Goal: Task Accomplishment & Management: Manage account settings

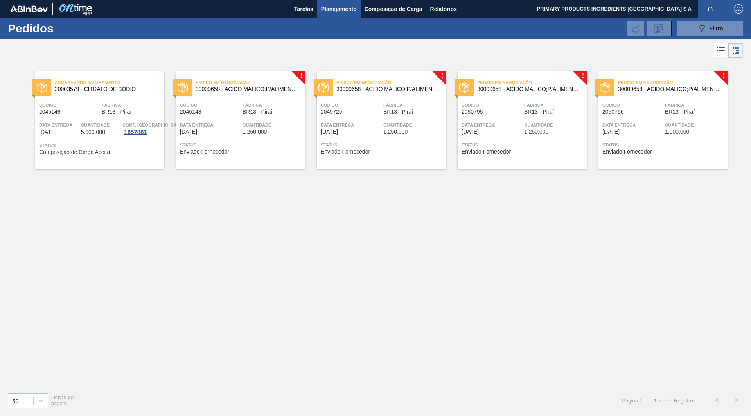
click at [86, 89] on span "30003579 - CITRATO DE SODIO" at bounding box center [106, 89] width 103 height 6
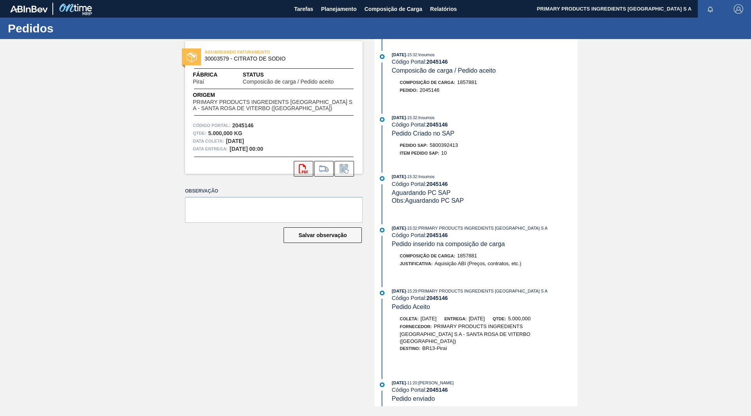
click at [299, 168] on icon at bounding box center [303, 168] width 9 height 9
click at [245, 210] on textarea at bounding box center [273, 210] width 177 height 26
click at [294, 199] on textarea "Coleta apenas em" at bounding box center [273, 210] width 177 height 26
type textarea "Coleta apenas em 14/10"
click at [319, 235] on button "Salvar observação" at bounding box center [322, 235] width 78 height 16
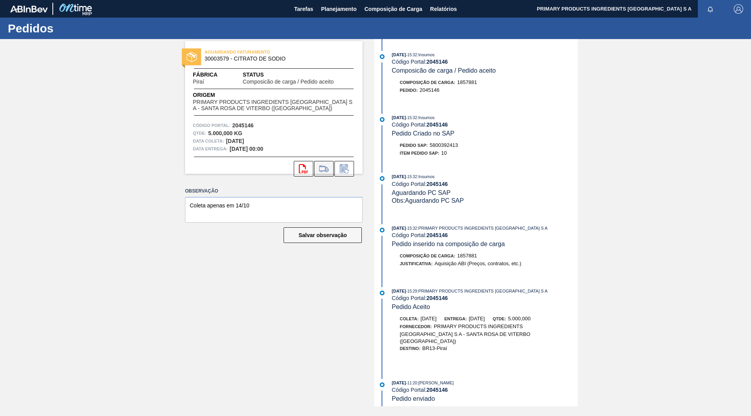
click at [329, 168] on icon at bounding box center [323, 168] width 13 height 9
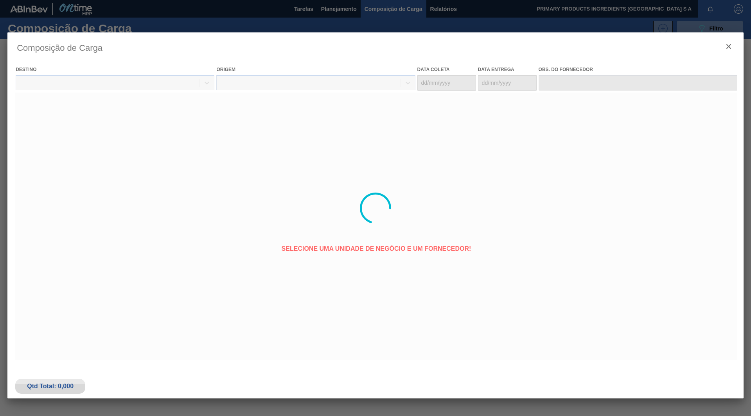
type coleta "08/10/2025"
type Entrega "18/10/2025"
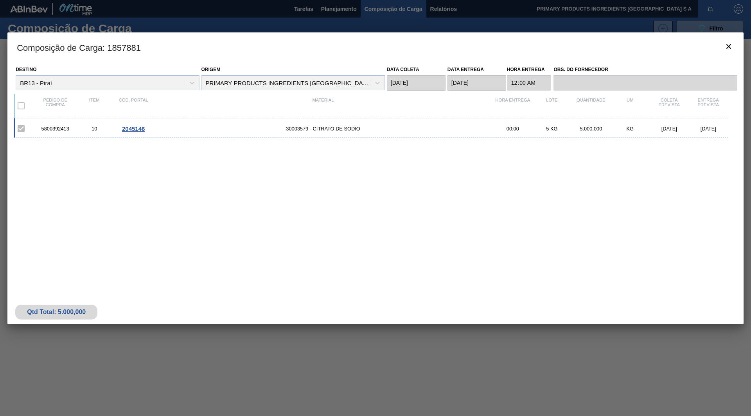
click at [23, 131] on label at bounding box center [21, 128] width 16 height 16
click at [729, 48] on icon "botão de ícone" at bounding box center [728, 46] width 5 height 5
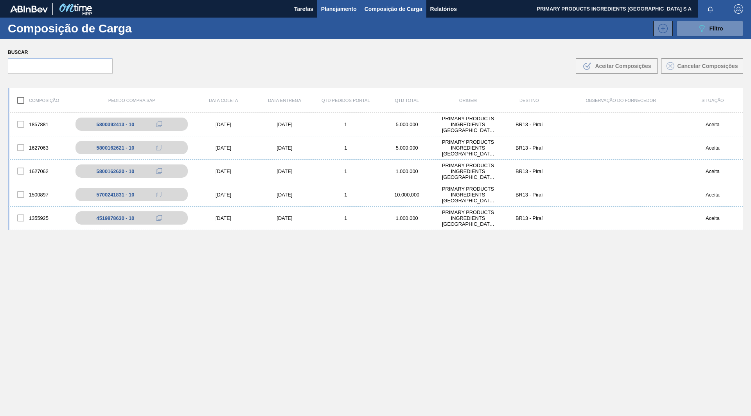
click at [341, 11] on span "Planejamento" at bounding box center [339, 8] width 36 height 9
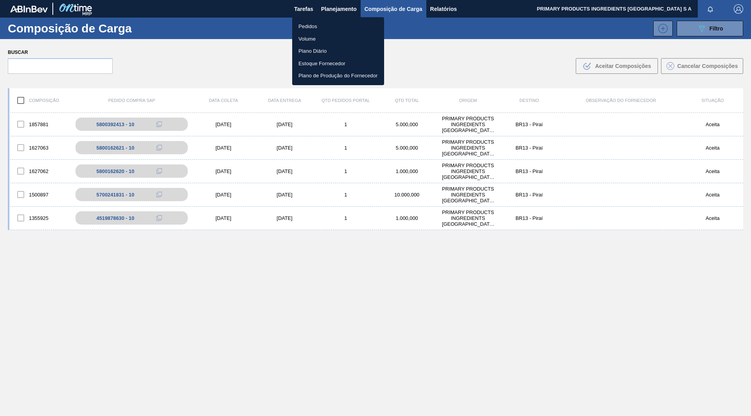
click at [322, 24] on li "Pedidos" at bounding box center [338, 26] width 92 height 13
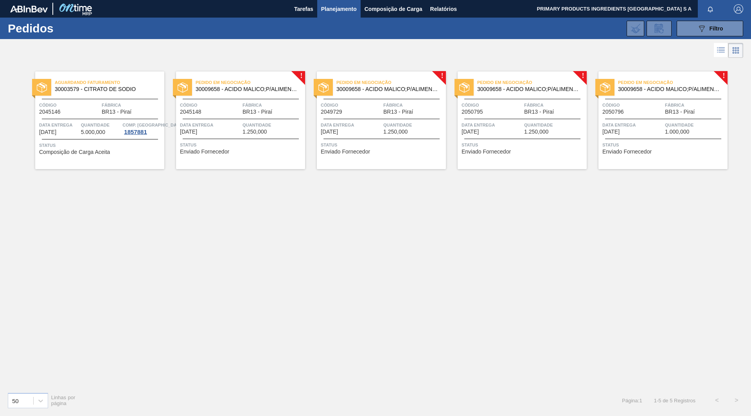
click at [279, 84] on span "Pedido em Negociação" at bounding box center [249, 83] width 109 height 8
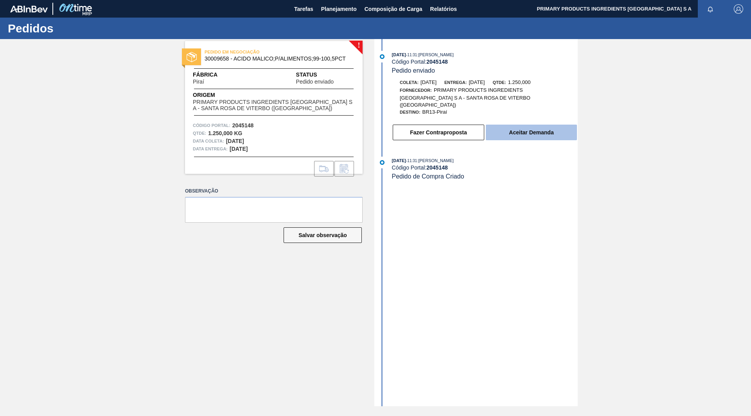
click at [545, 129] on button "Aceitar Demanda" at bounding box center [530, 133] width 91 height 16
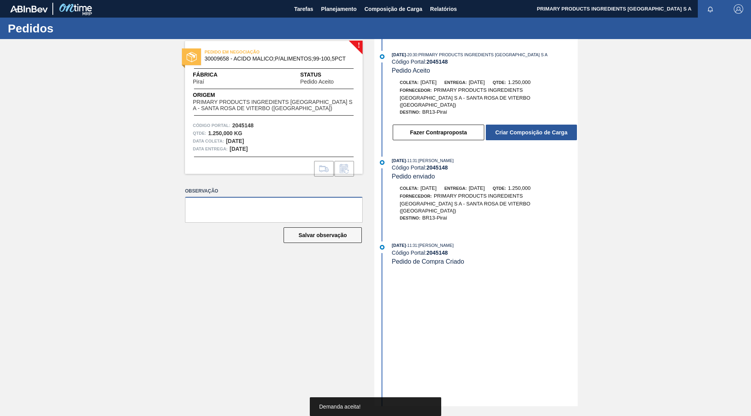
click at [343, 216] on textarea at bounding box center [273, 210] width 177 height 26
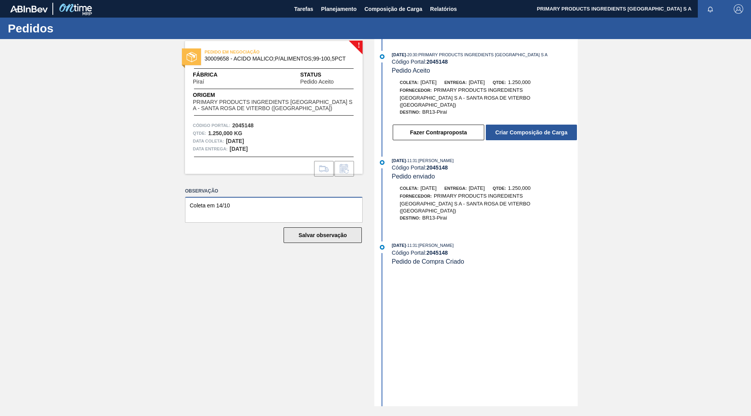
type textarea "Coleta em 14/10"
click at [328, 242] on button "Salvar observação" at bounding box center [322, 235] width 78 height 16
click at [328, 237] on button "Salvar observação" at bounding box center [322, 235] width 78 height 16
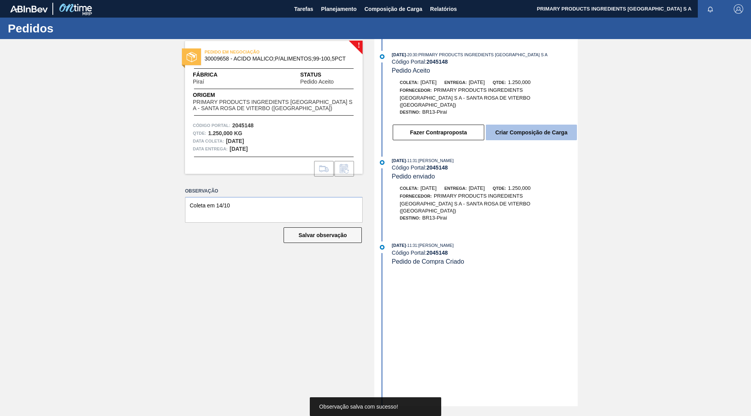
click at [525, 131] on button "Criar Composição de Carga" at bounding box center [530, 133] width 91 height 16
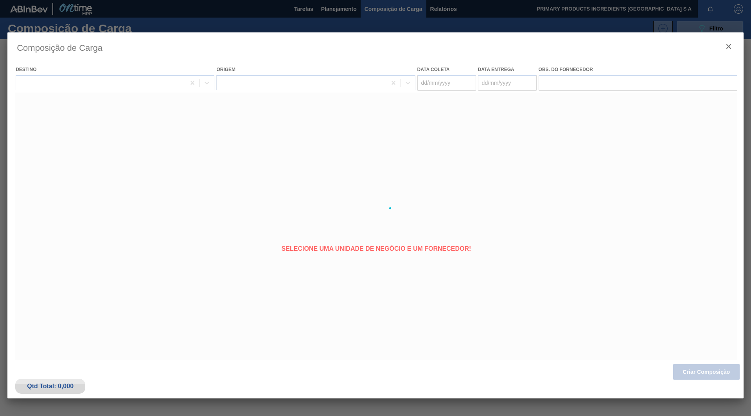
type coleta "08/10/2025"
type Entrega "18/10/2025"
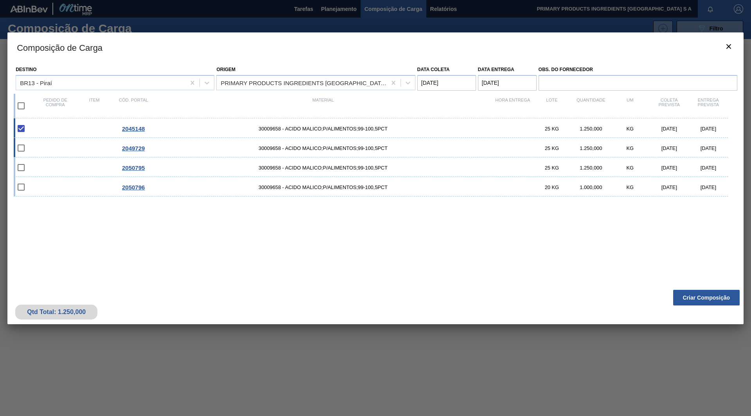
click at [21, 147] on input "checkbox" at bounding box center [21, 148] width 16 height 16
checkbox input "false"
click at [22, 165] on input "checkbox" at bounding box center [21, 167] width 16 height 16
checkbox input "false"
click at [23, 147] on input "checkbox" at bounding box center [21, 148] width 16 height 16
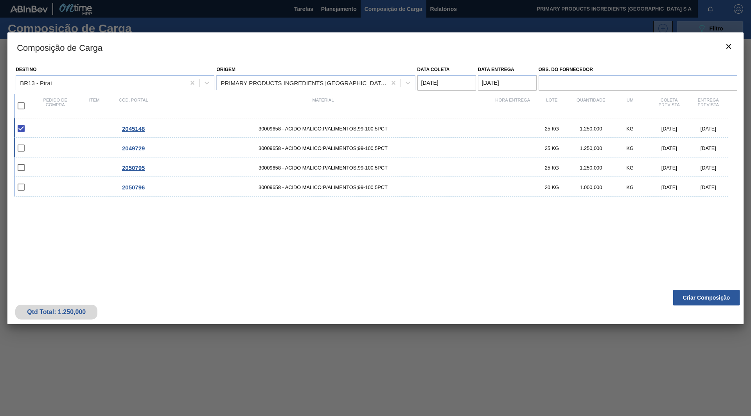
checkbox input "false"
click at [696, 303] on button "Criar Composição" at bounding box center [706, 298] width 66 height 16
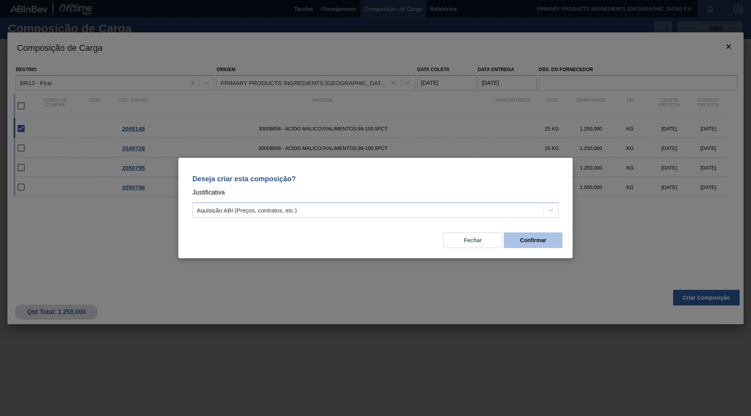
click at [519, 244] on button "Confirmar" at bounding box center [532, 241] width 59 height 16
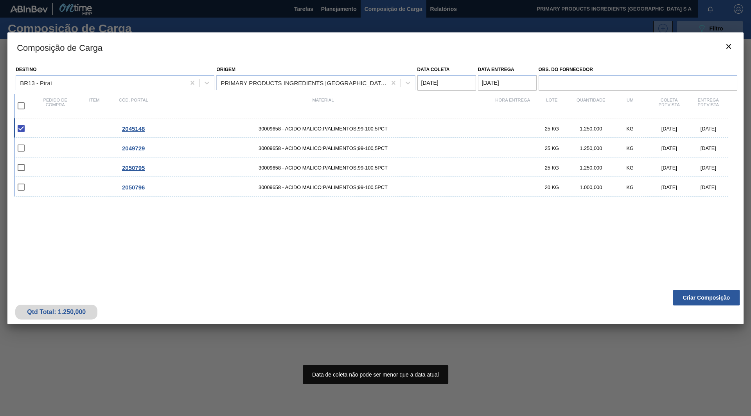
click at [435, 88] on coleta "08/10/2025" at bounding box center [446, 83] width 59 height 16
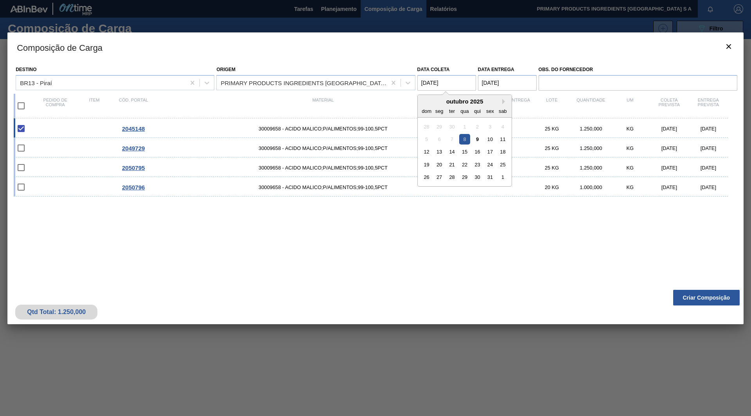
click at [425, 86] on coleta "08/10/2025" at bounding box center [446, 83] width 59 height 16
click at [429, 86] on coleta "08/10/2025" at bounding box center [446, 83] width 59 height 16
type coleta "14/10/2025"
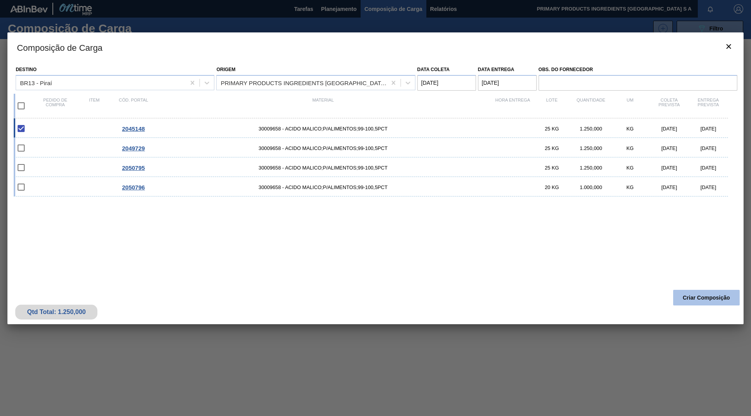
click at [697, 297] on button "Criar Composição" at bounding box center [706, 298] width 66 height 16
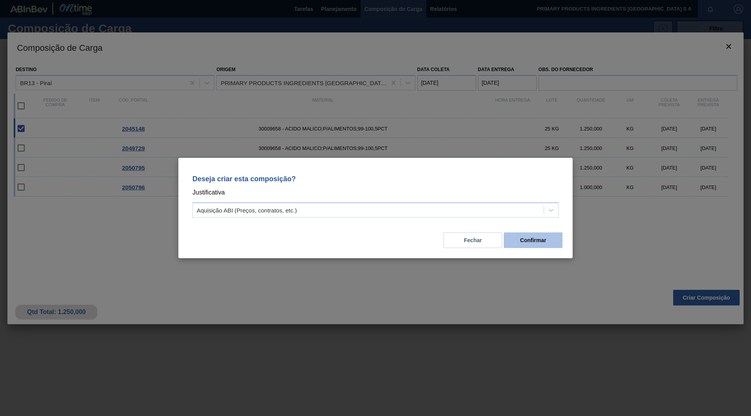
click at [549, 240] on button "Confirmar" at bounding box center [532, 241] width 59 height 16
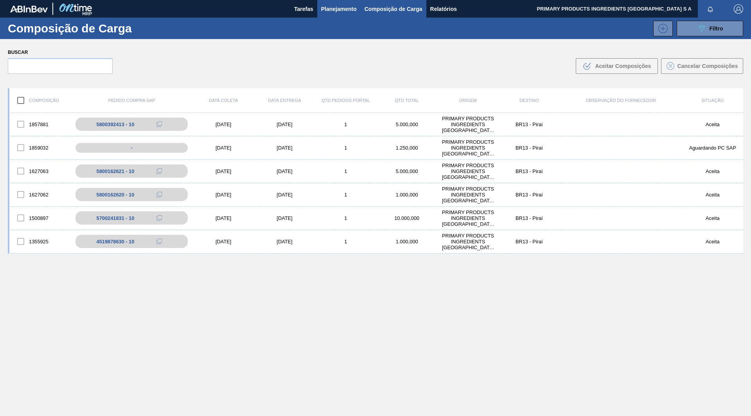
click at [343, 3] on button "Planejamento" at bounding box center [338, 9] width 43 height 18
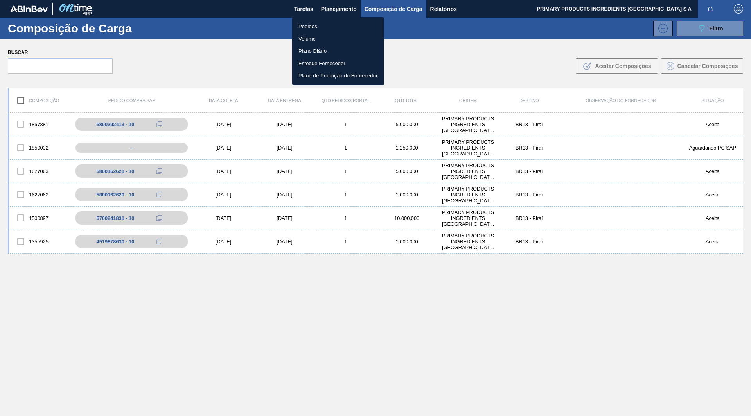
click at [330, 27] on li "Pedidos" at bounding box center [338, 26] width 92 height 13
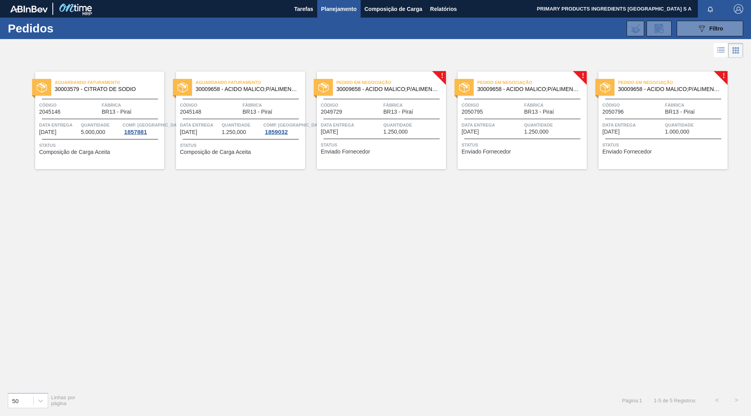
click at [285, 86] on span "Aguardando Faturamento" at bounding box center [249, 83] width 109 height 8
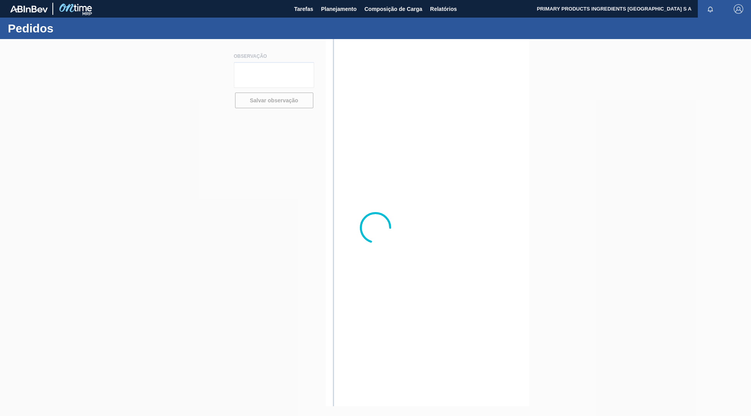
type textarea "Coleta em 14/10"
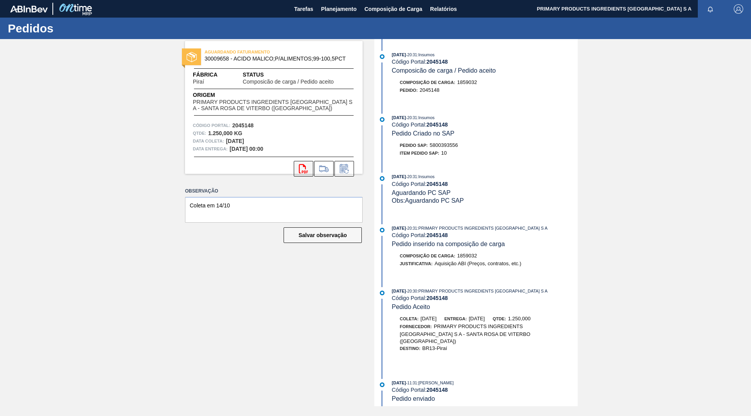
click at [304, 174] on button "svg{fill:#ff0000}" at bounding box center [304, 169] width 20 height 16
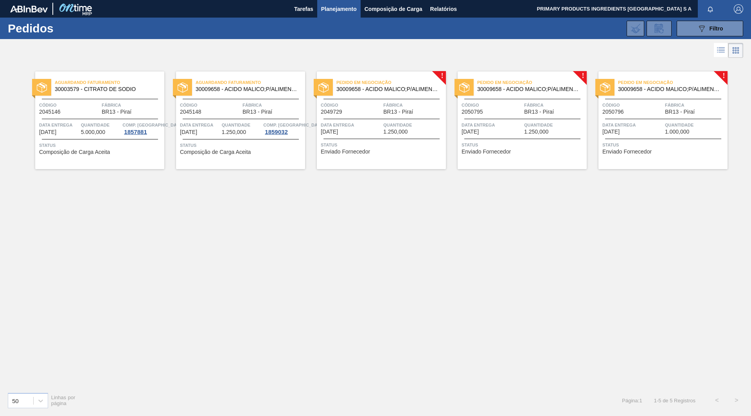
click at [368, 89] on span "30009658 - ACIDO MALICO;P/ALIMENTOS;99-100,5PCT" at bounding box center [387, 89] width 103 height 6
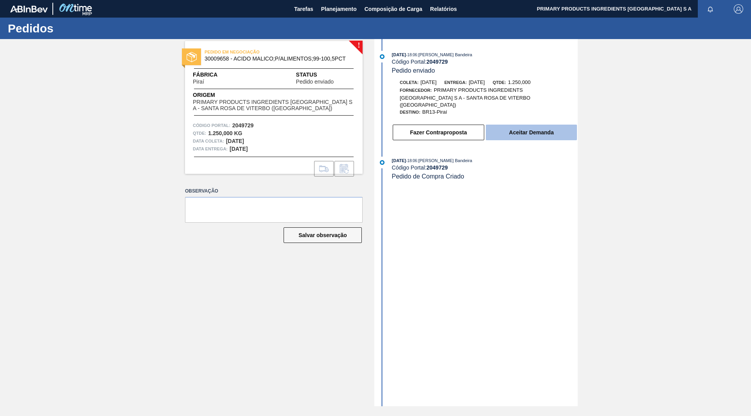
click at [560, 129] on button "Aceitar Demanda" at bounding box center [530, 133] width 91 height 16
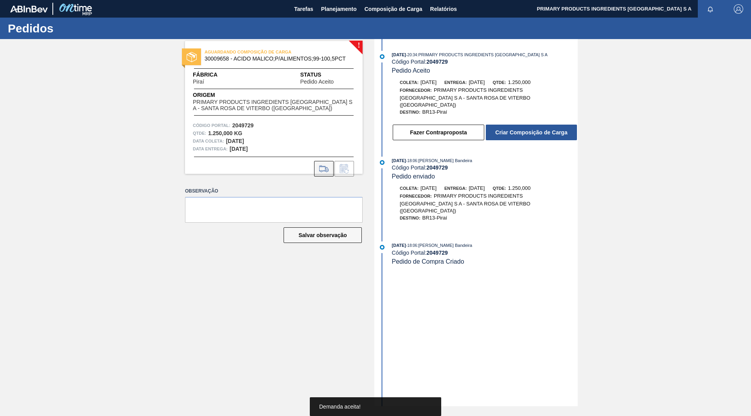
click at [324, 174] on button at bounding box center [324, 169] width 20 height 16
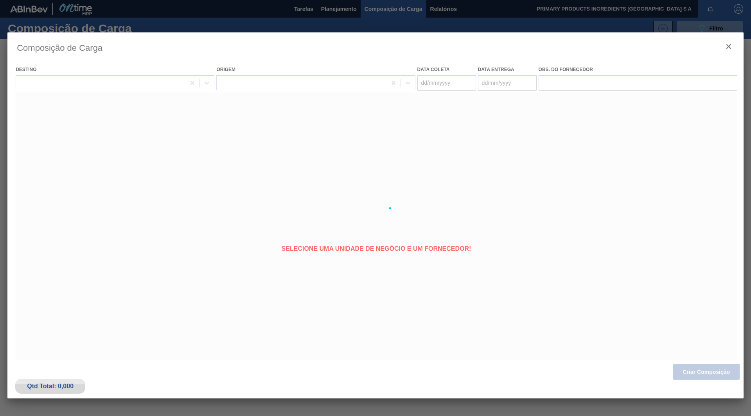
type coleta "20/10/2025"
type Entrega "[DATE]"
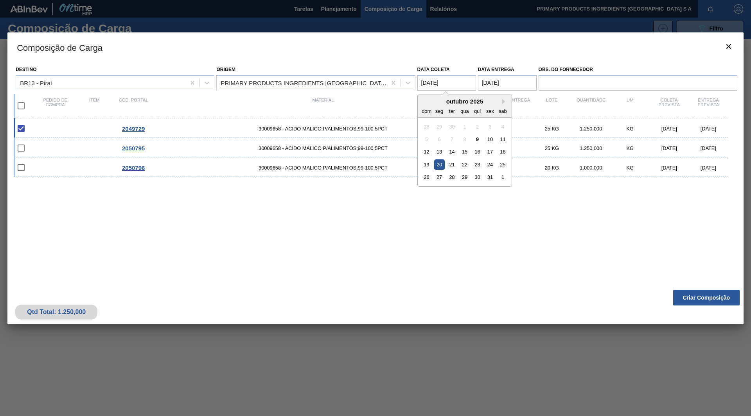
click at [425, 81] on coleta "20/10/2025" at bounding box center [446, 83] width 59 height 16
click at [429, 83] on coleta "20/10/2025" at bounding box center [446, 83] width 59 height 16
type coleta "14/10/2025"
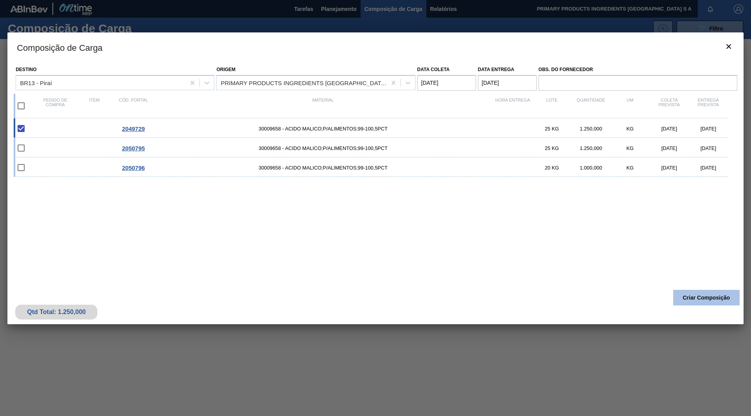
click at [701, 297] on button "Criar Composição" at bounding box center [706, 298] width 66 height 16
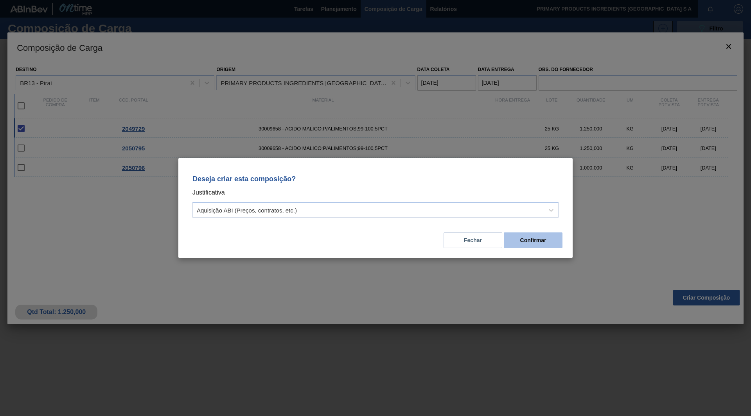
click at [525, 242] on button "Confirmar" at bounding box center [532, 241] width 59 height 16
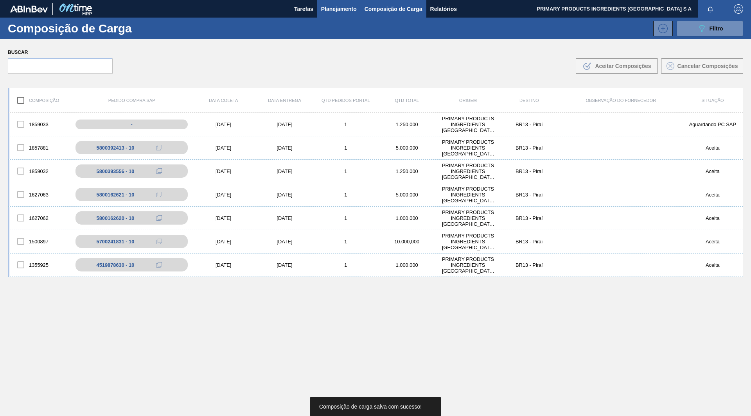
click at [333, 7] on span "Planejamento" at bounding box center [339, 8] width 36 height 9
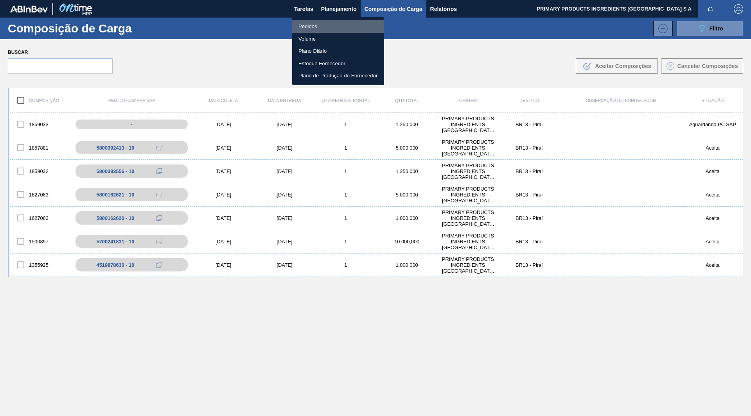
click at [311, 26] on li "Pedidos" at bounding box center [338, 26] width 92 height 13
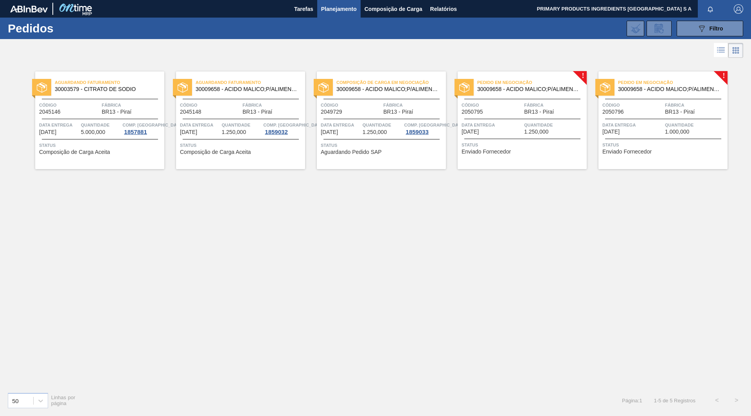
click at [337, 87] on span "30009658 - ACIDO MALICO;P/ALIMENTOS;99-100,5PCT" at bounding box center [387, 89] width 103 height 6
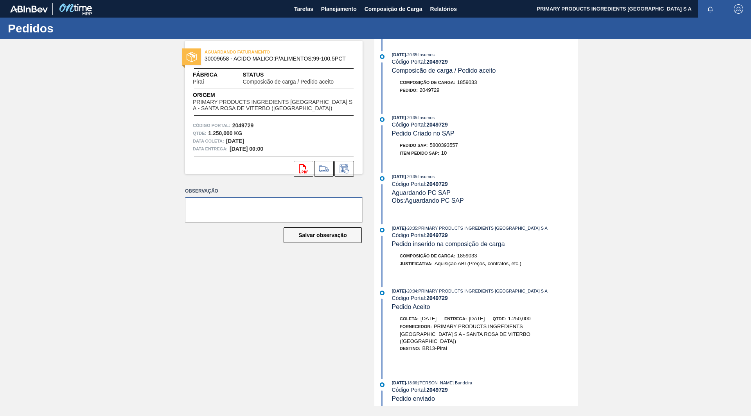
click at [302, 206] on textarea at bounding box center [273, 210] width 177 height 26
type textarea "Coleta em 14/10"
click at [308, 171] on button "svg{fill:#ff0000}" at bounding box center [304, 169] width 20 height 16
click at [334, 11] on span "Planejamento" at bounding box center [339, 8] width 36 height 9
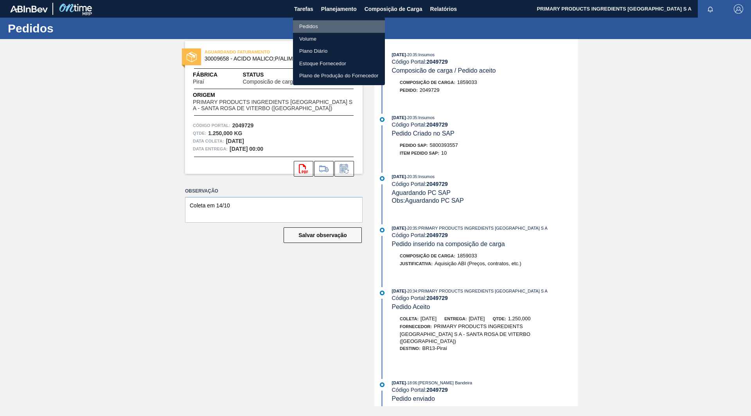
click at [323, 29] on li "Pedidos" at bounding box center [339, 26] width 92 height 13
